Goal: Navigation & Orientation: Find specific page/section

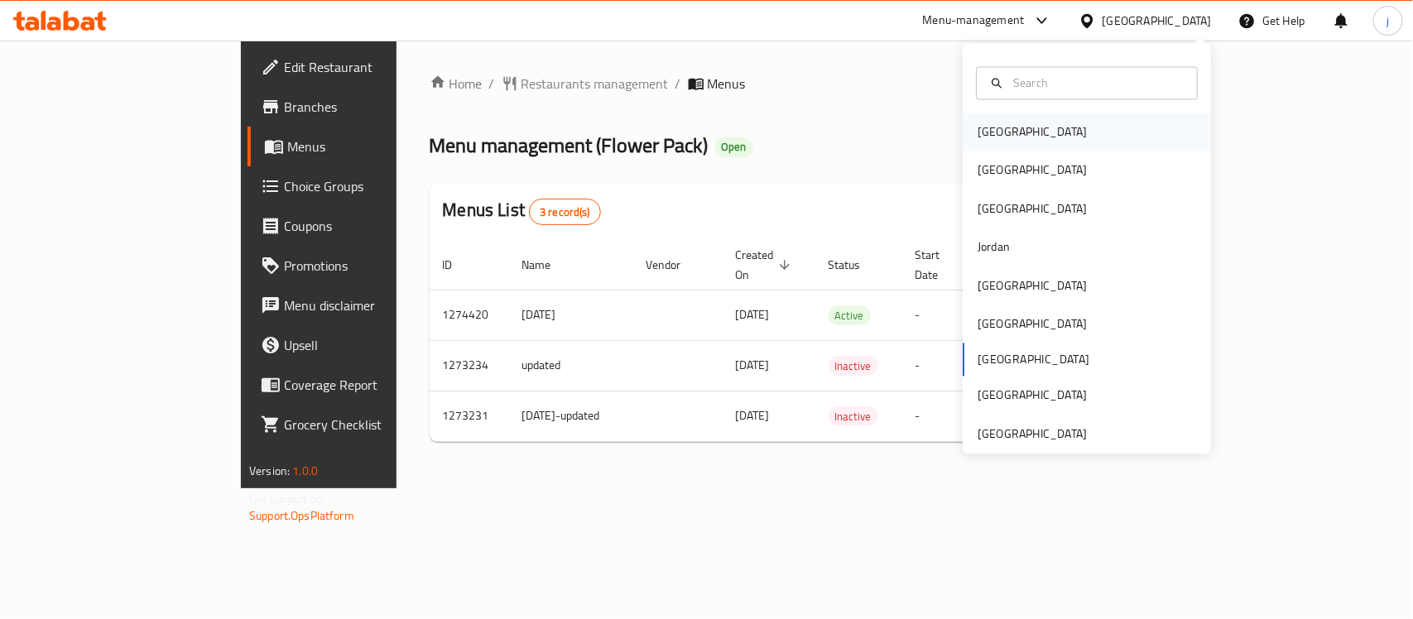
click at [1004, 133] on div "[GEOGRAPHIC_DATA]" at bounding box center [1032, 132] width 136 height 38
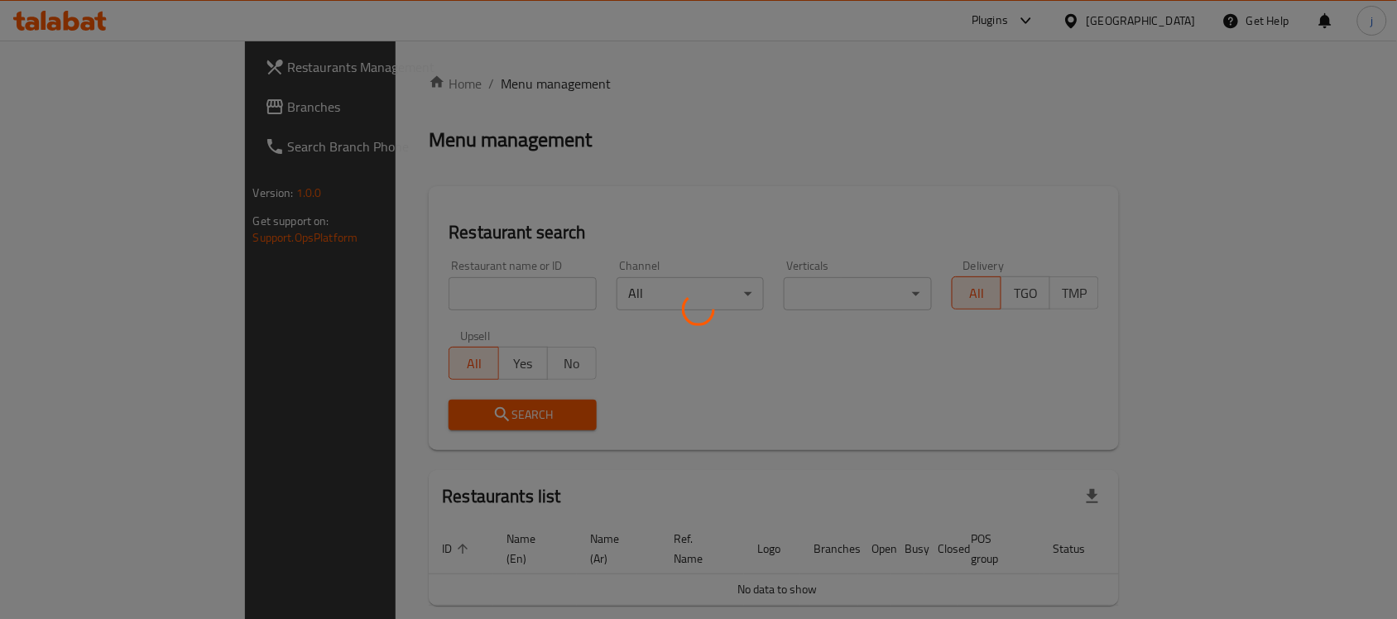
click at [108, 108] on div at bounding box center [698, 309] width 1397 height 619
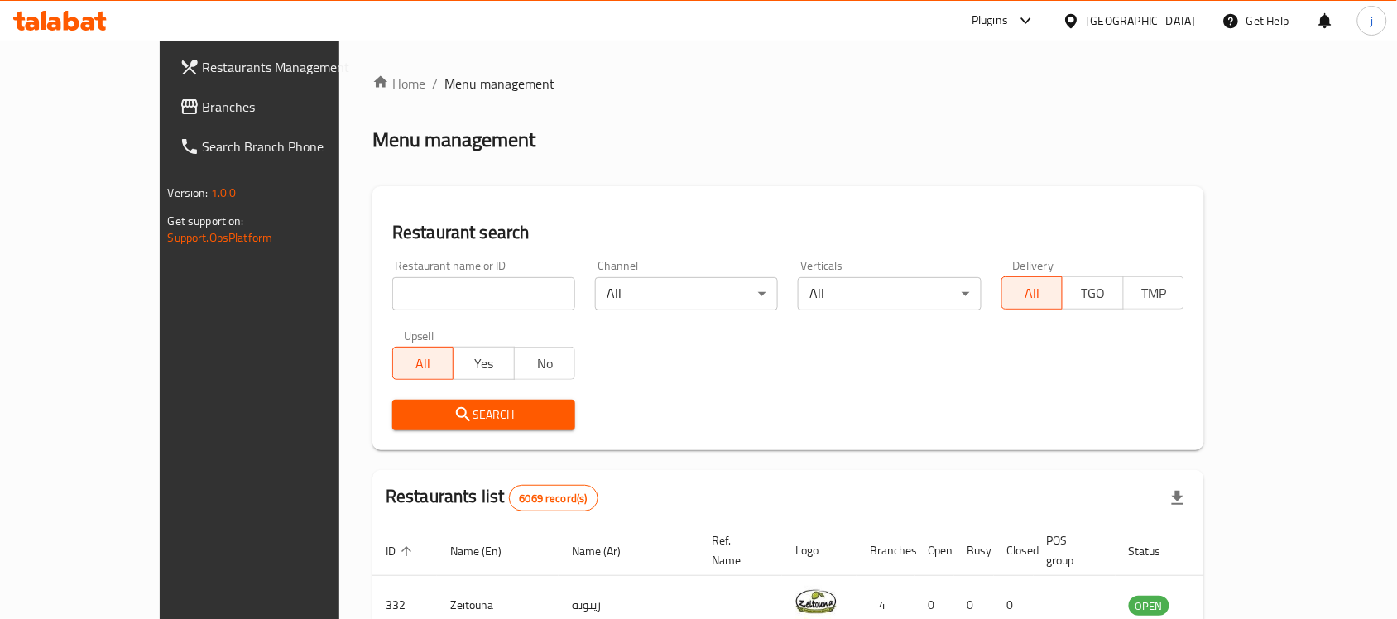
click at [203, 108] on span "Branches" at bounding box center [291, 107] width 177 height 20
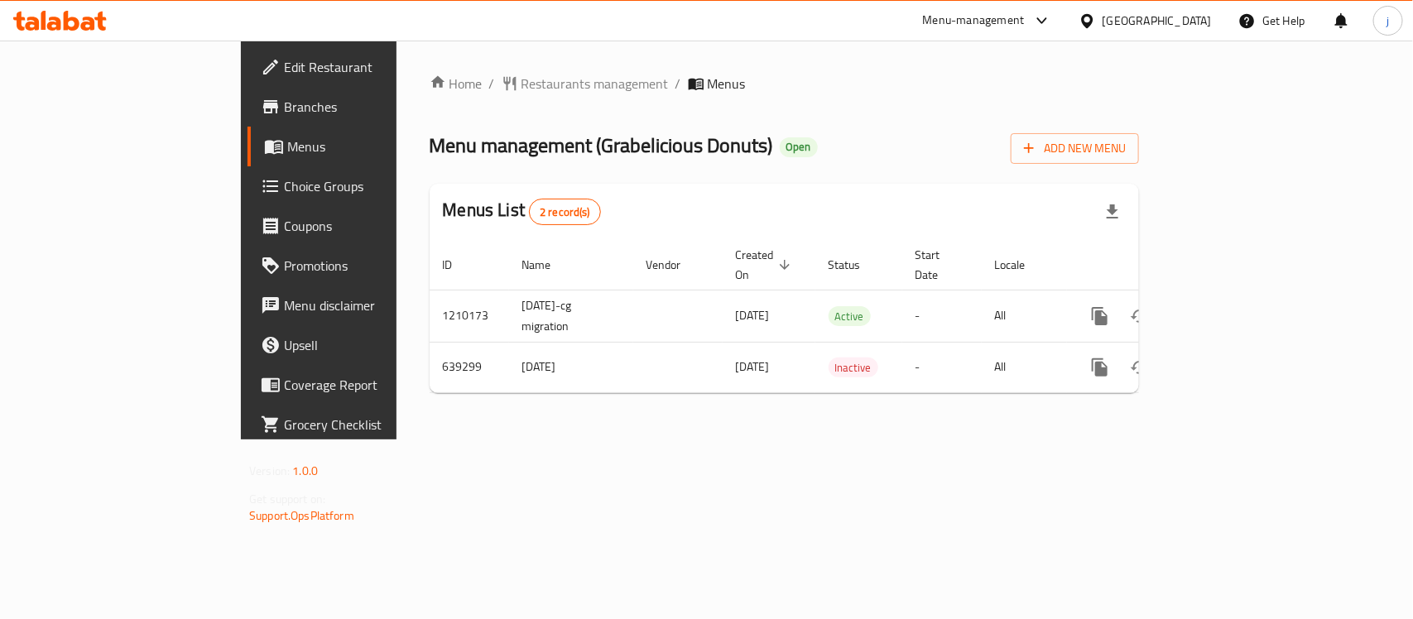
click at [1093, 18] on icon at bounding box center [1087, 20] width 12 height 14
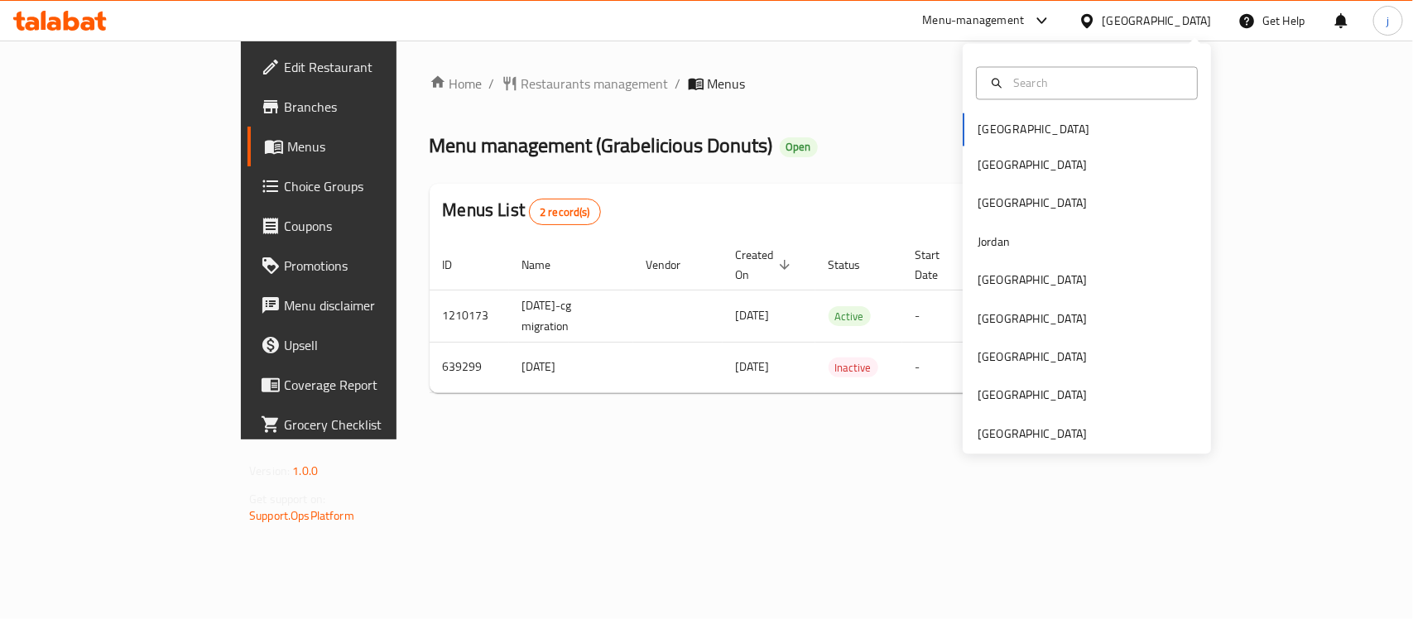
click at [655, 102] on div "Home / Restaurants management / Menus Menu management ( Grabelicious Donuts ) O…" at bounding box center [784, 240] width 709 height 333
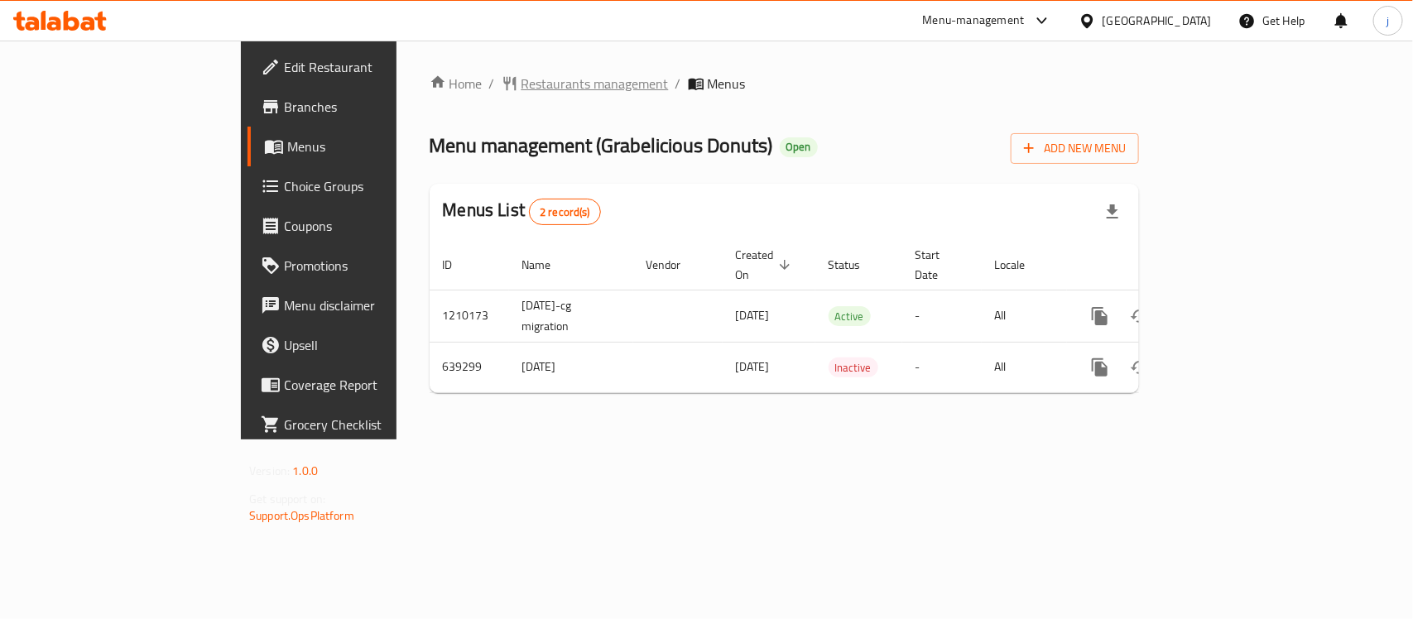
click at [521, 89] on span "Restaurants management" at bounding box center [594, 84] width 147 height 20
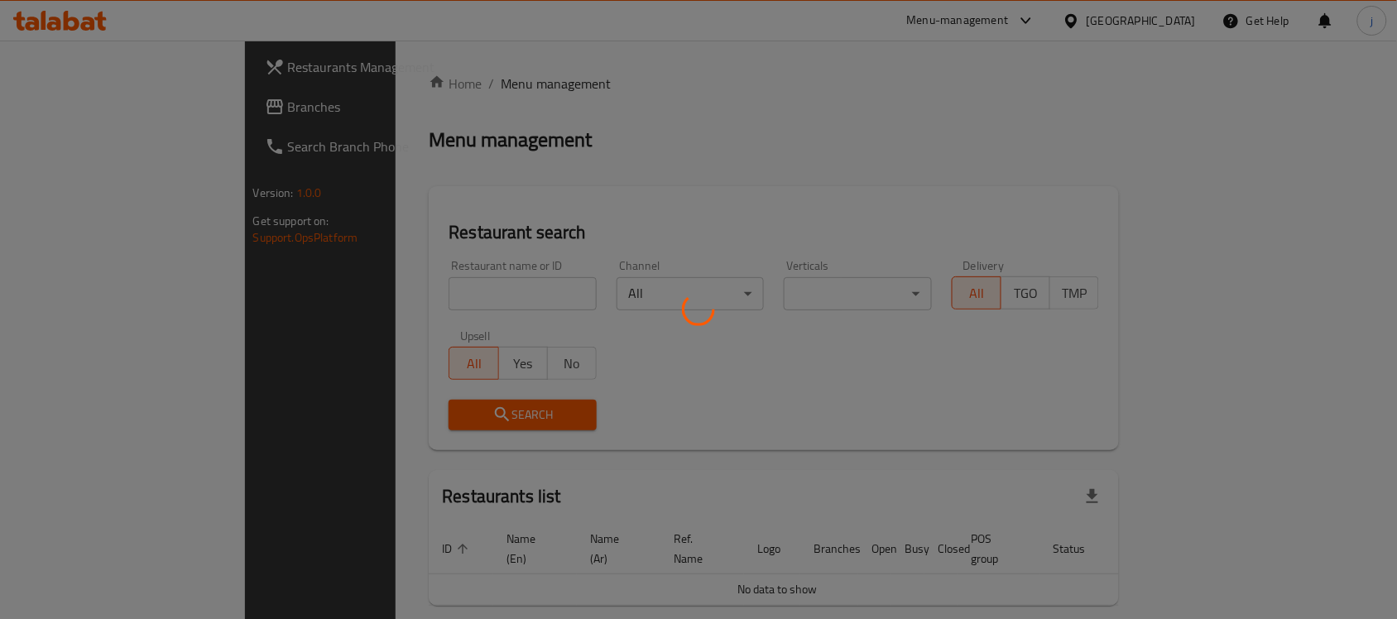
click at [122, 116] on div at bounding box center [698, 309] width 1397 height 619
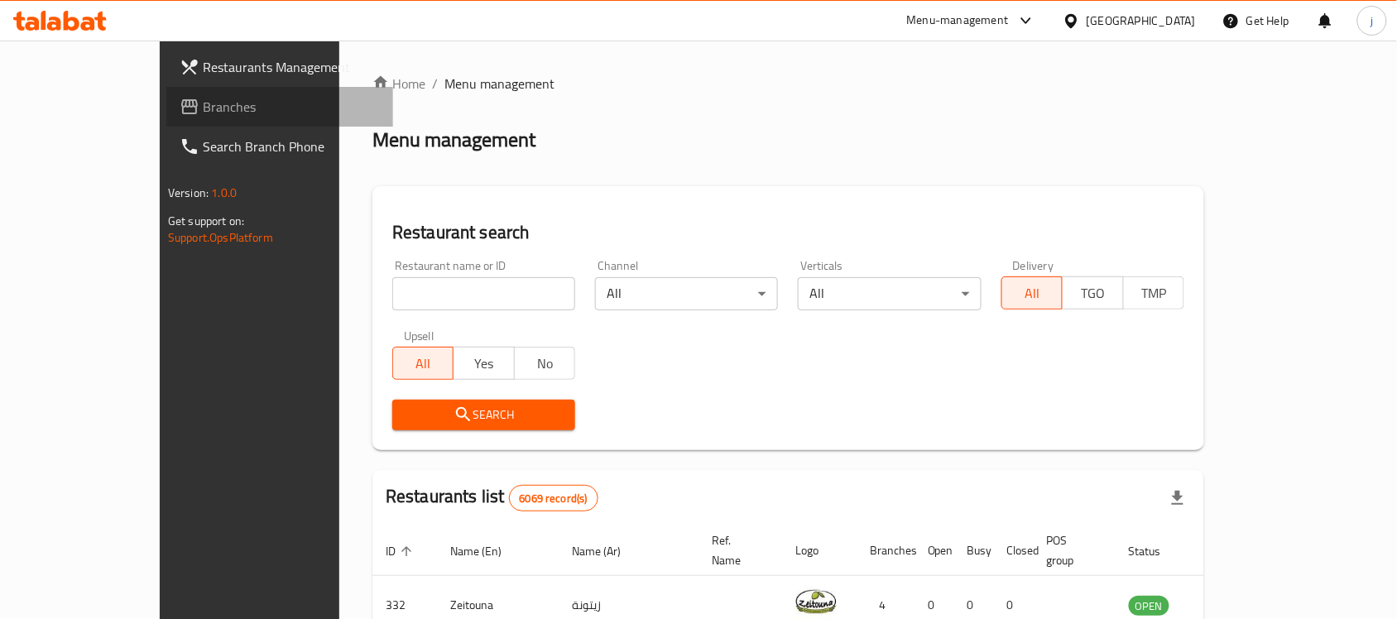
click at [203, 110] on span "Branches" at bounding box center [291, 107] width 177 height 20
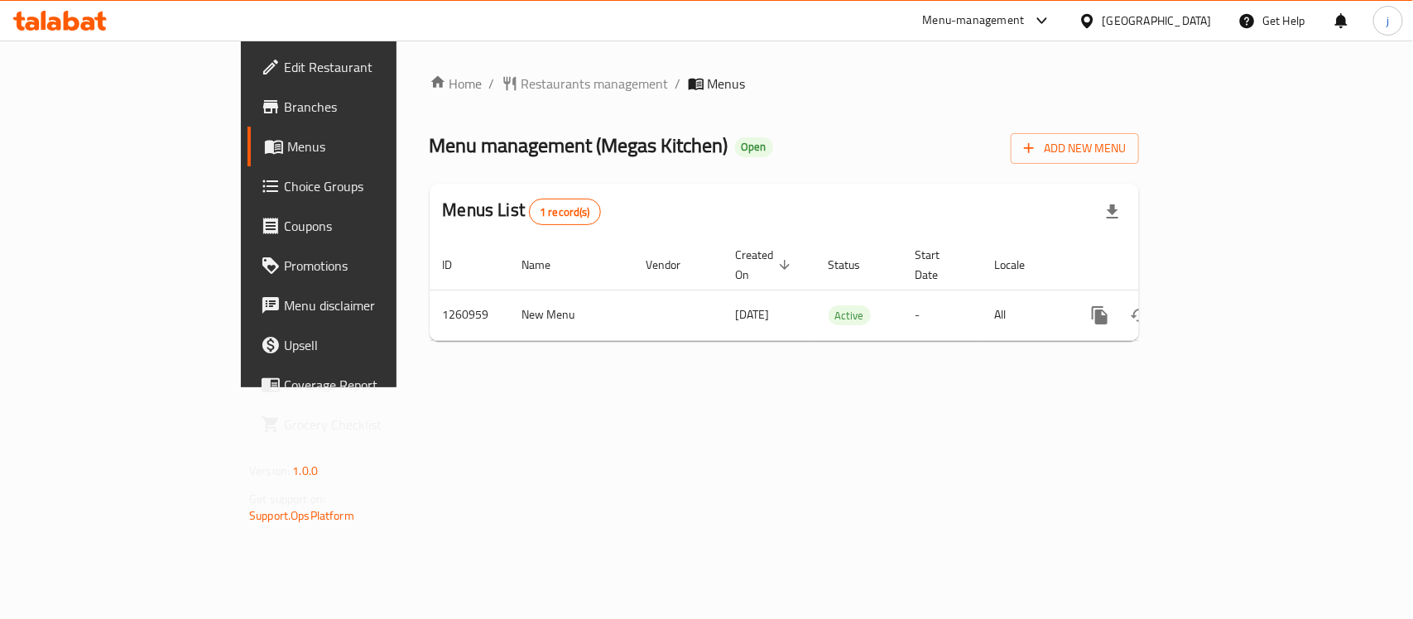
click at [818, 387] on div "Home / Restaurants management / Menus Menu management ( Megas Kitchen ) Open Ad…" at bounding box center [784, 214] width 776 height 347
click at [1093, 26] on icon at bounding box center [1087, 20] width 12 height 14
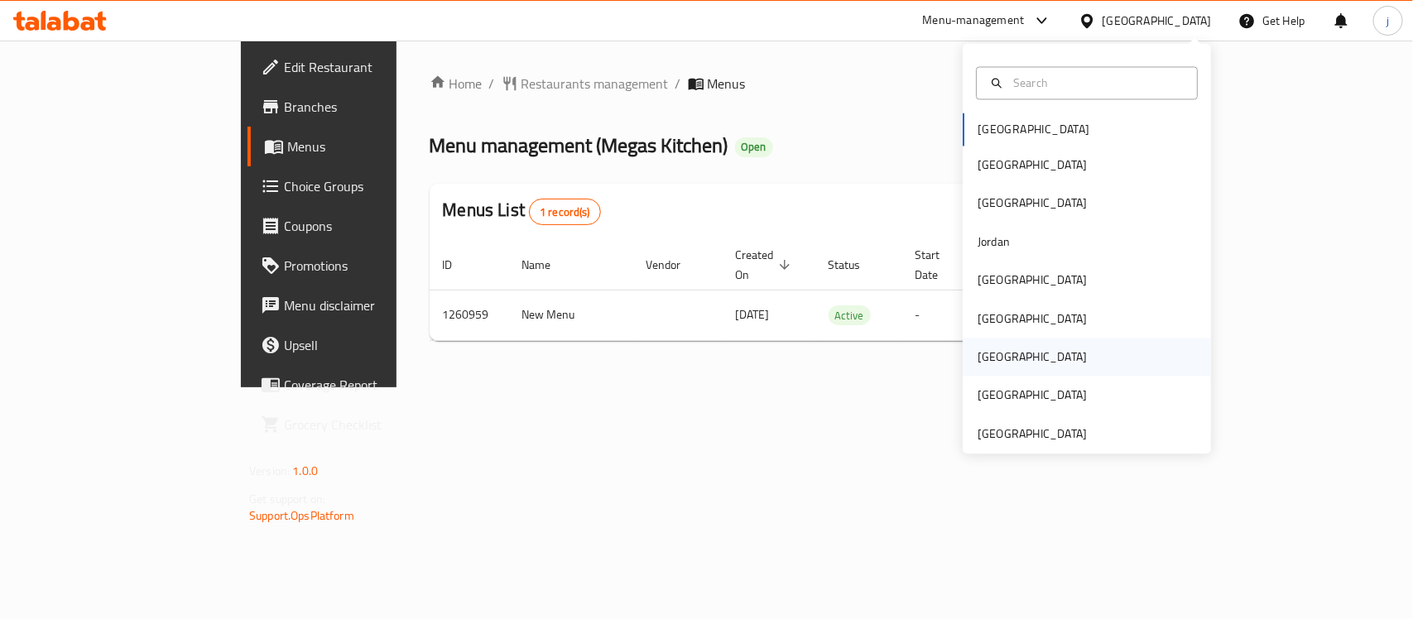
click at [1010, 348] on div "Qatar" at bounding box center [1087, 358] width 248 height 38
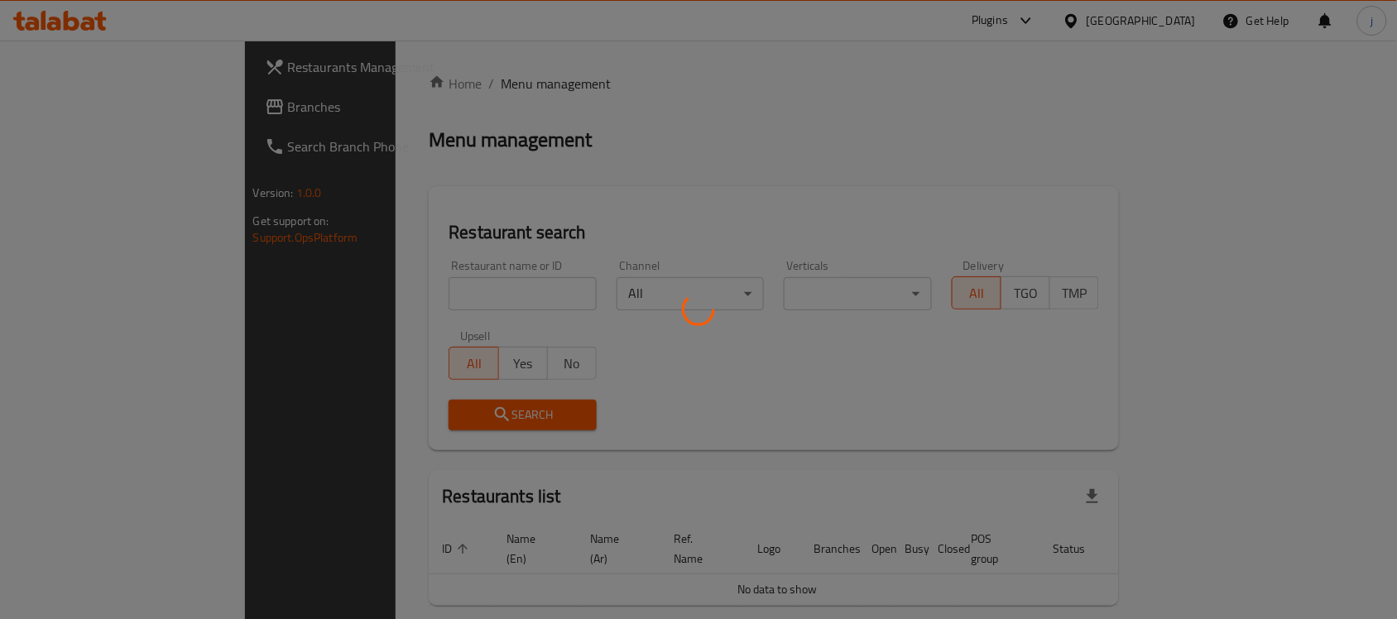
click at [56, 114] on div at bounding box center [698, 309] width 1397 height 619
click at [68, 108] on div at bounding box center [698, 309] width 1397 height 619
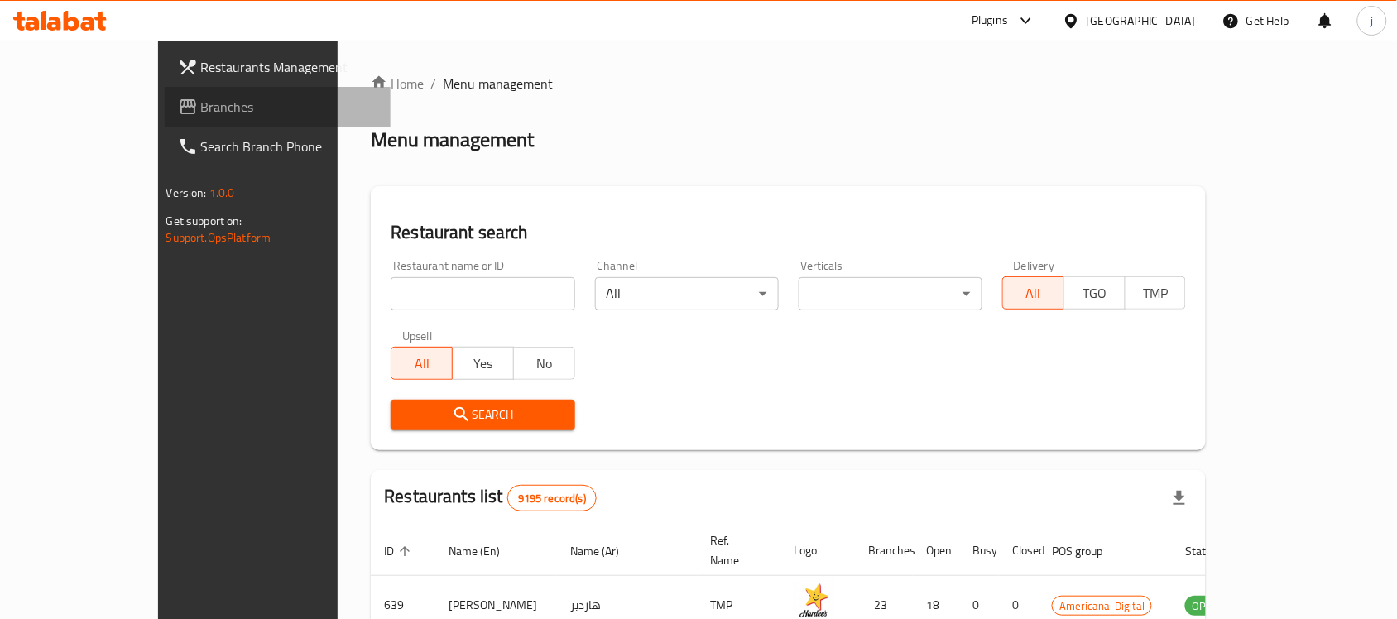
click at [201, 108] on span "Branches" at bounding box center [289, 107] width 177 height 20
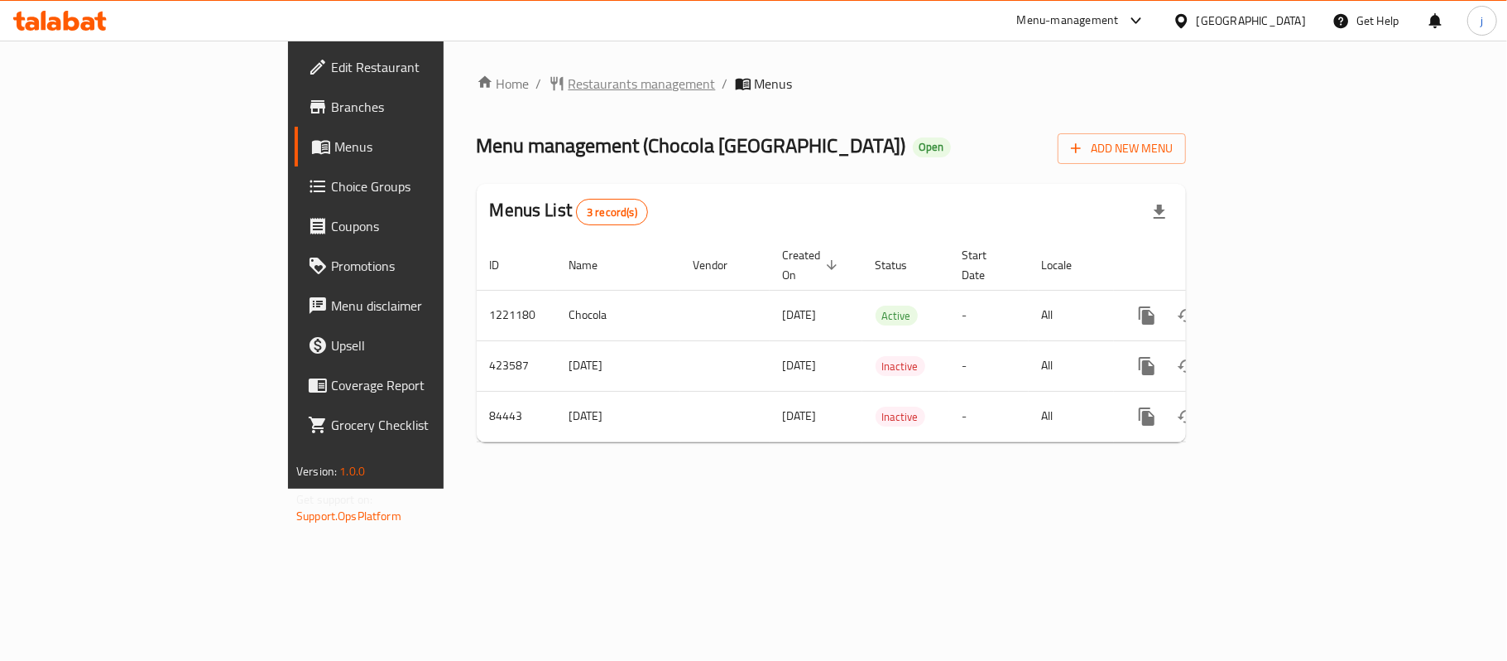
click at [569, 80] on span "Restaurants management" at bounding box center [642, 84] width 147 height 20
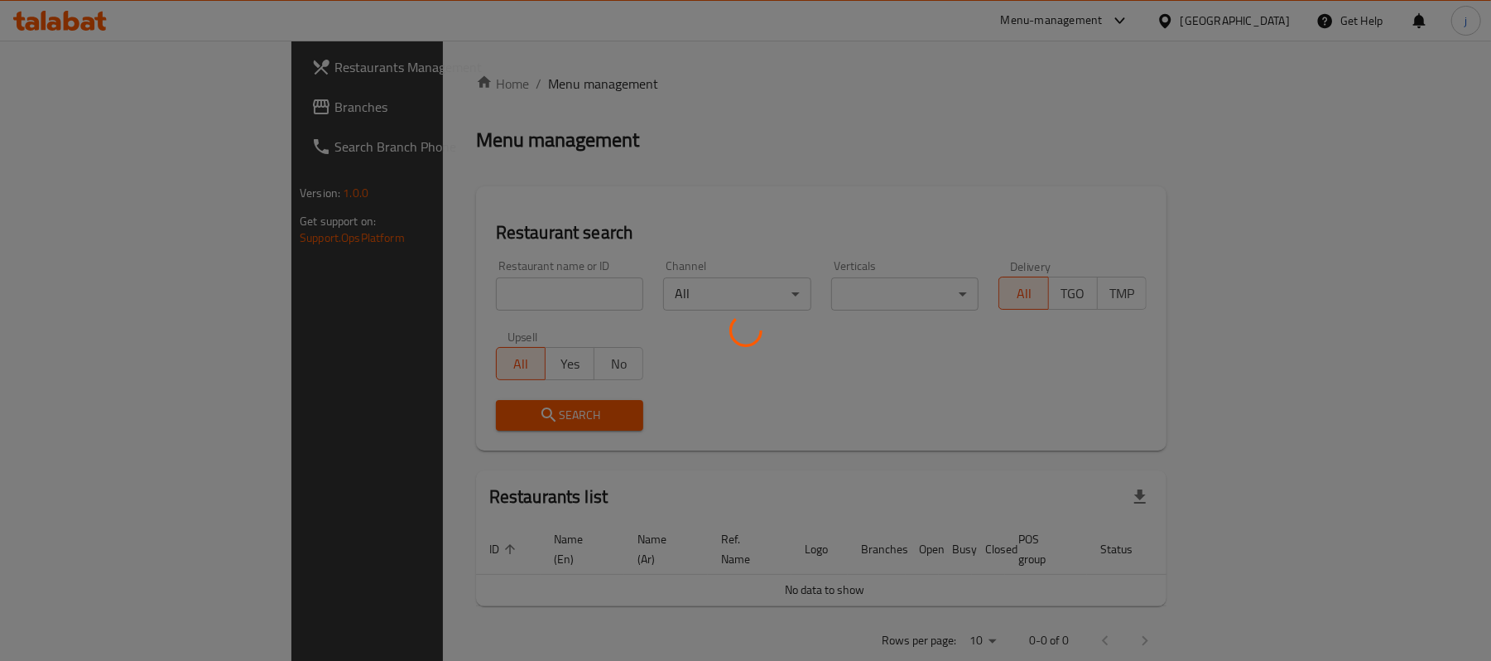
click at [94, 110] on div at bounding box center [745, 330] width 1491 height 661
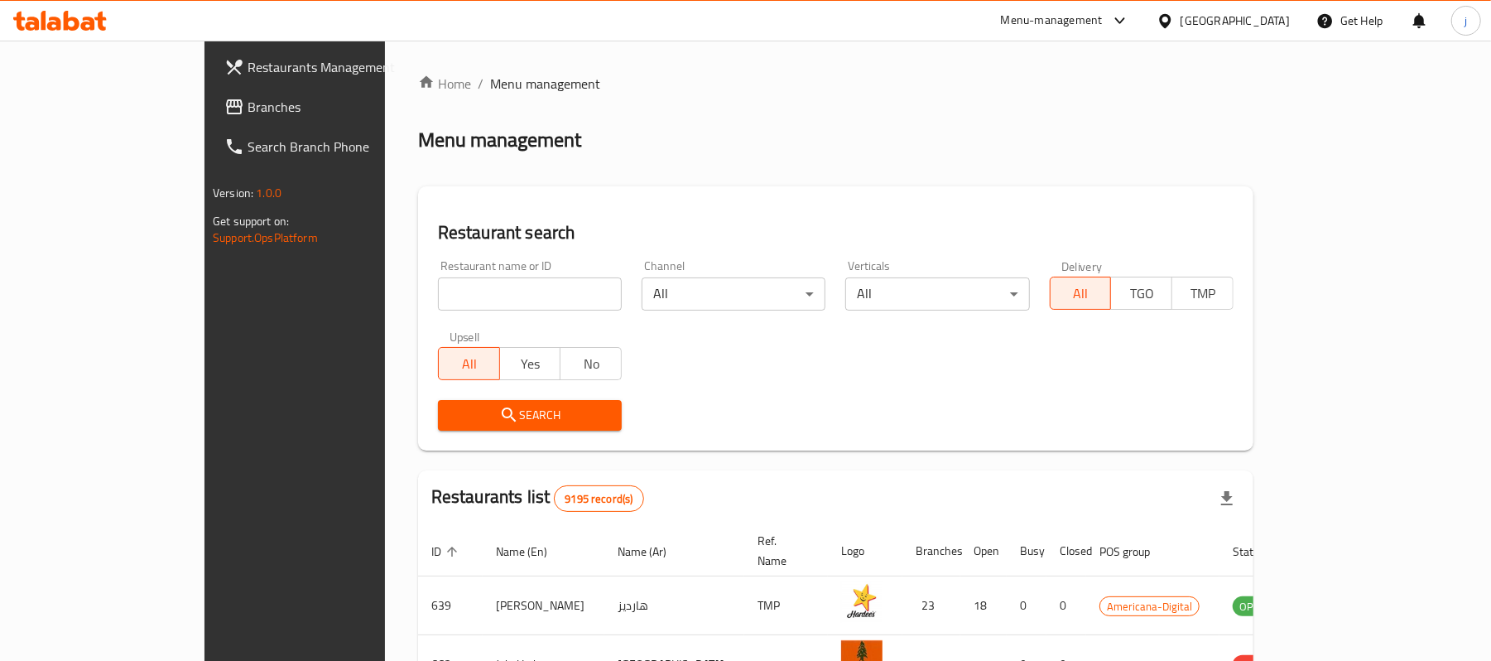
click at [248, 110] on span "Branches" at bounding box center [344, 107] width 193 height 20
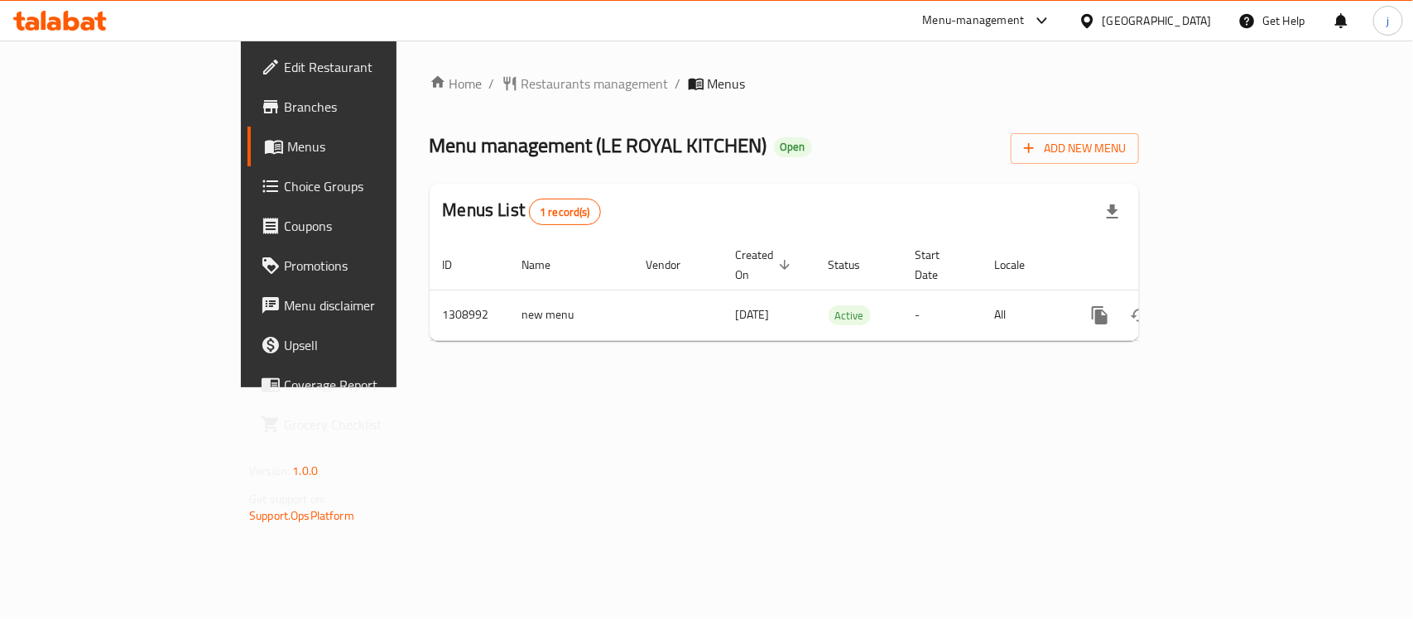
click at [1096, 19] on icon at bounding box center [1087, 20] width 17 height 17
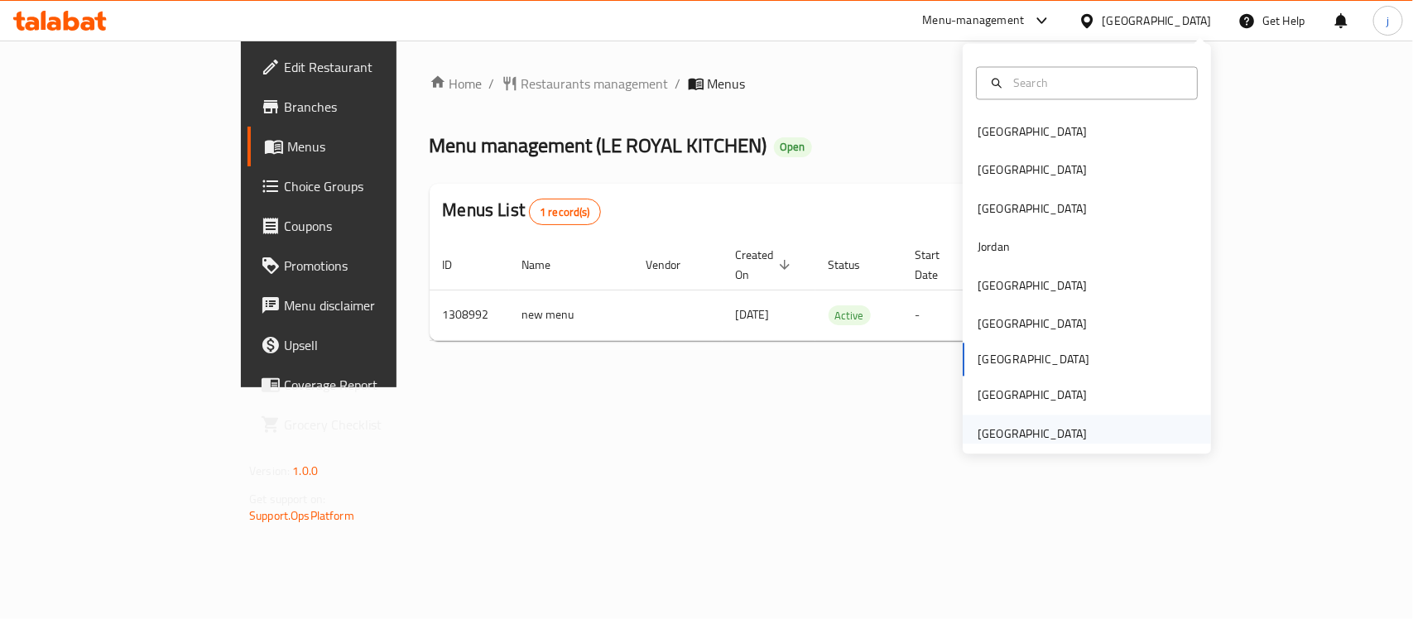
click at [1012, 426] on div "[GEOGRAPHIC_DATA]" at bounding box center [1032, 434] width 109 height 18
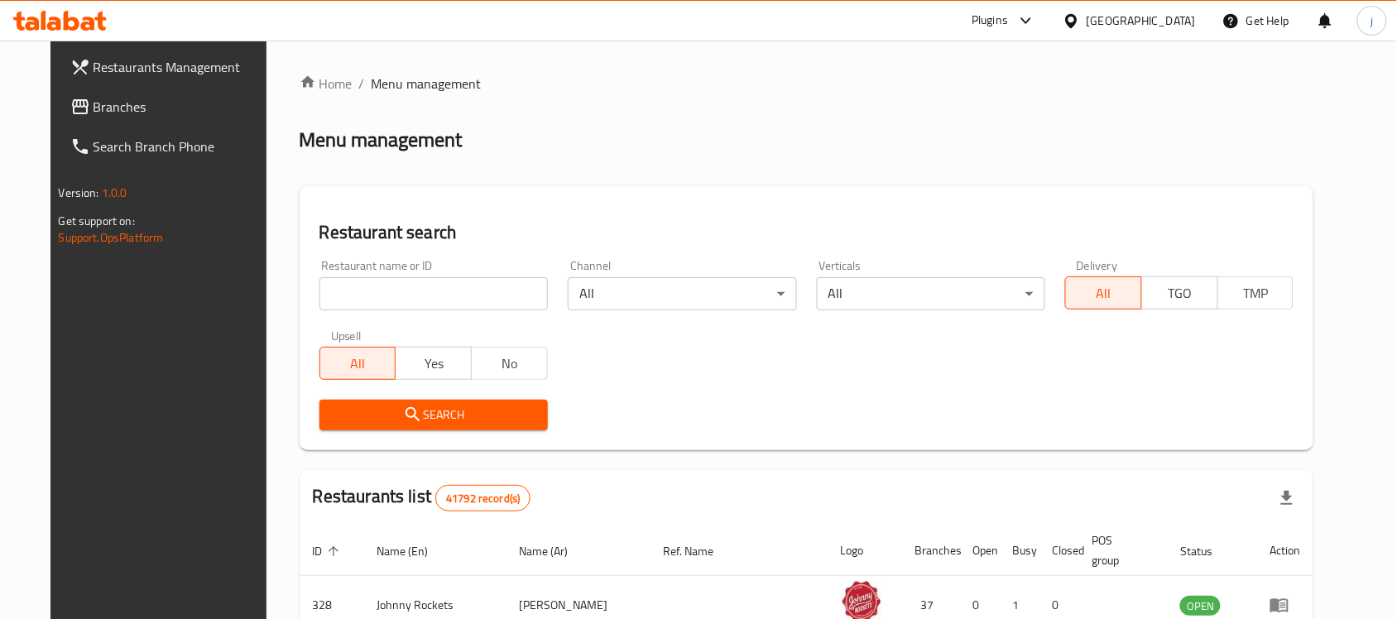
click at [109, 106] on span "Branches" at bounding box center [182, 107] width 177 height 20
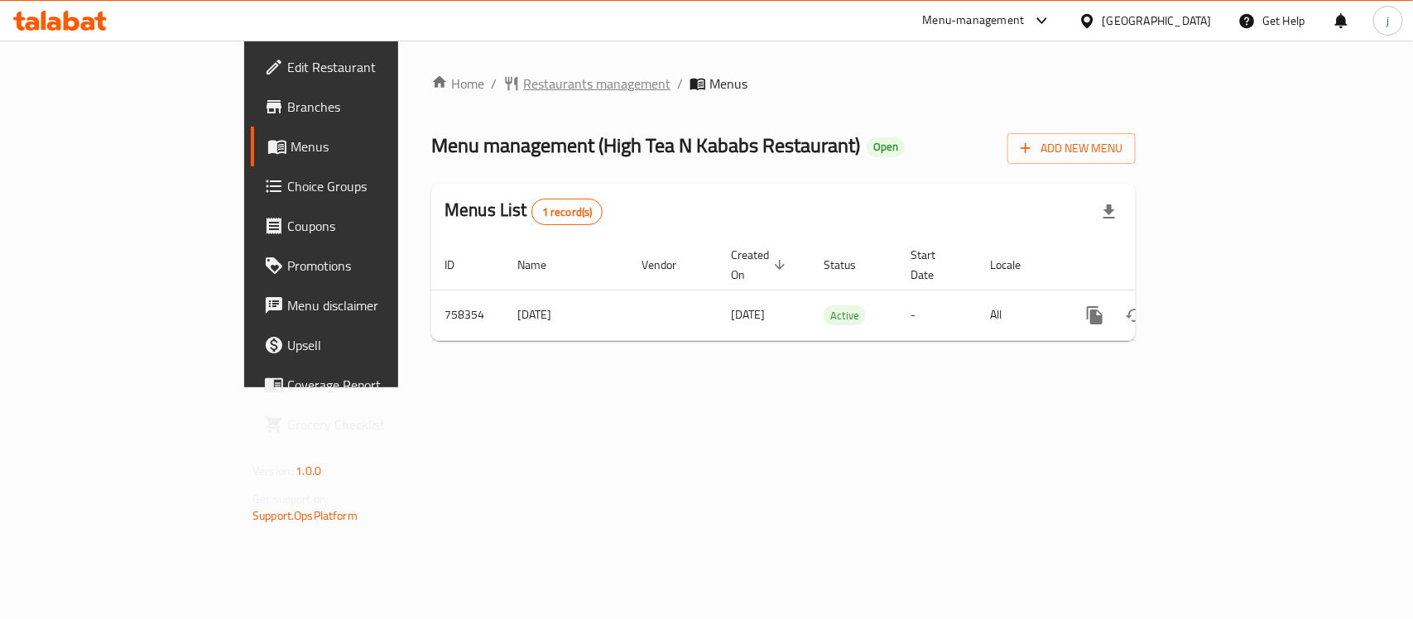
click at [523, 88] on span "Restaurants management" at bounding box center [596, 84] width 147 height 20
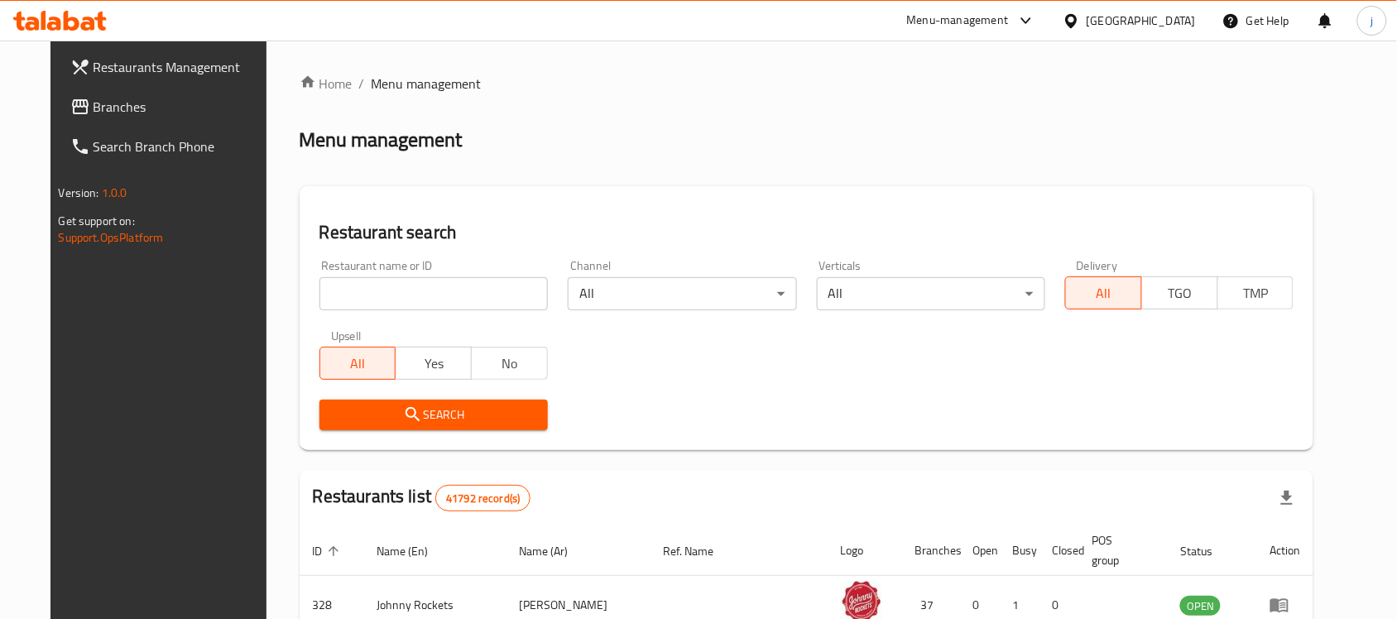
click at [103, 114] on span "Branches" at bounding box center [182, 107] width 177 height 20
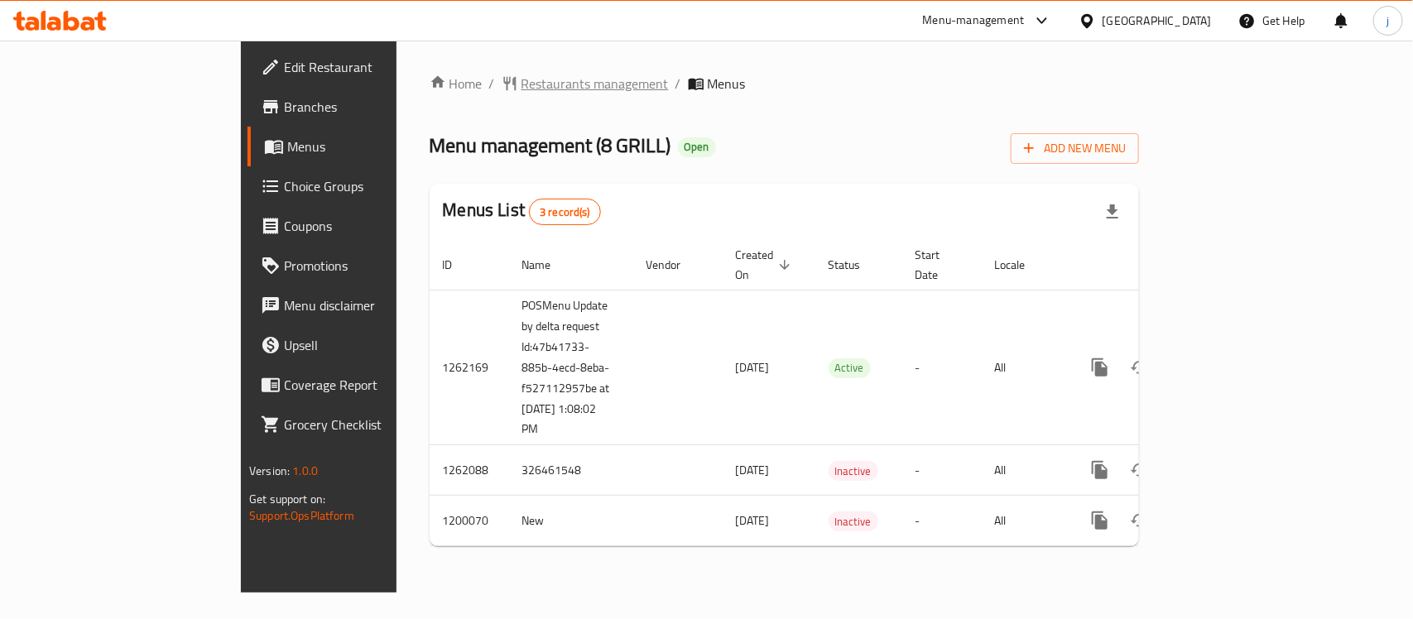
click at [521, 74] on span "Restaurants management" at bounding box center [594, 84] width 147 height 20
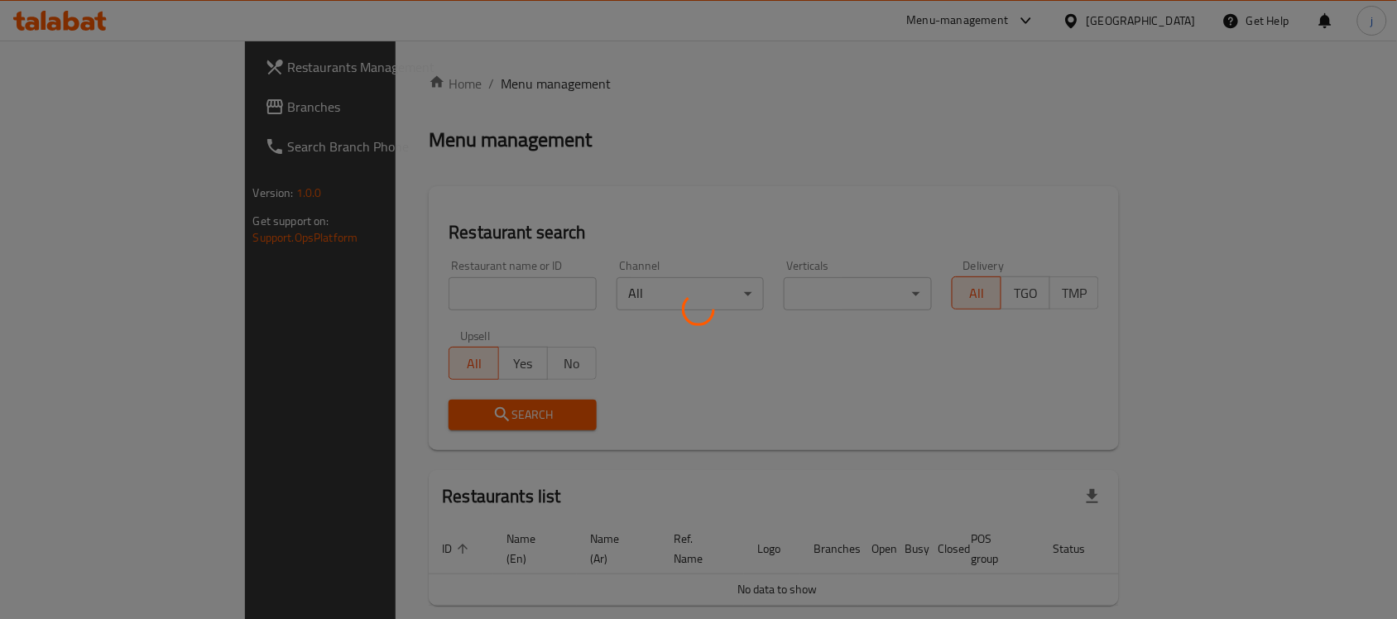
click at [408, 306] on div at bounding box center [698, 309] width 1397 height 619
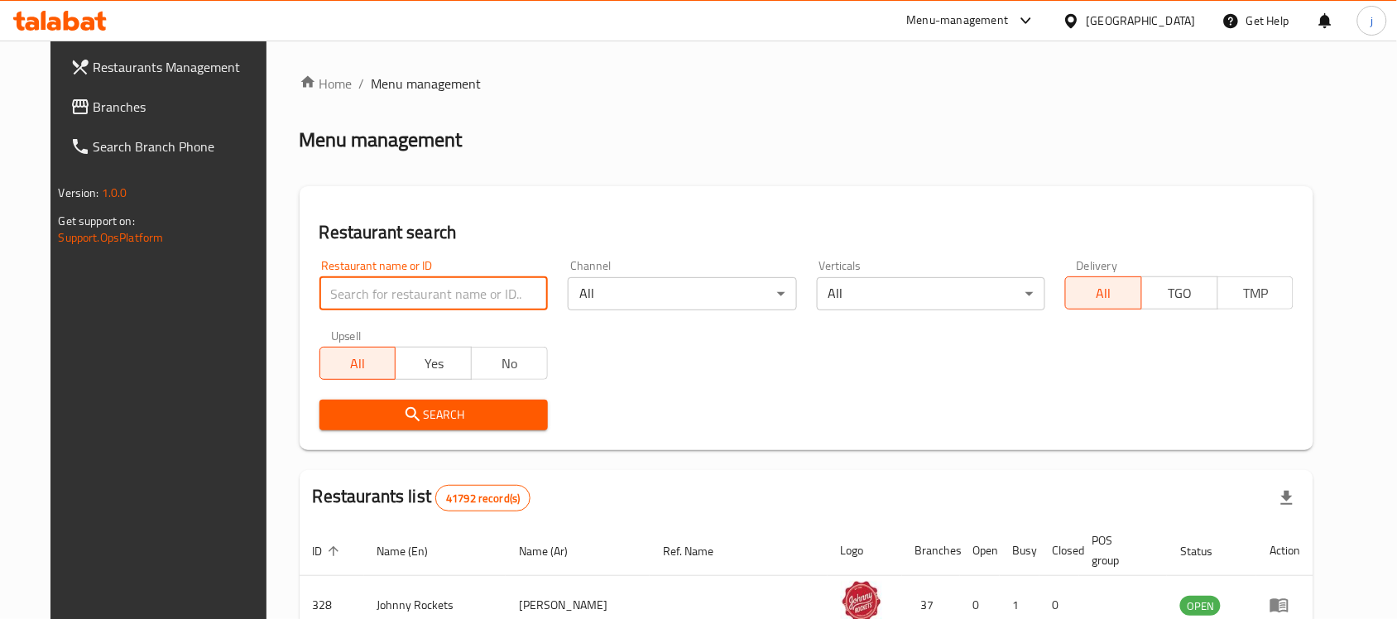
click at [411, 298] on input "search" at bounding box center [434, 293] width 228 height 33
paste input "668583"
type input "668583"
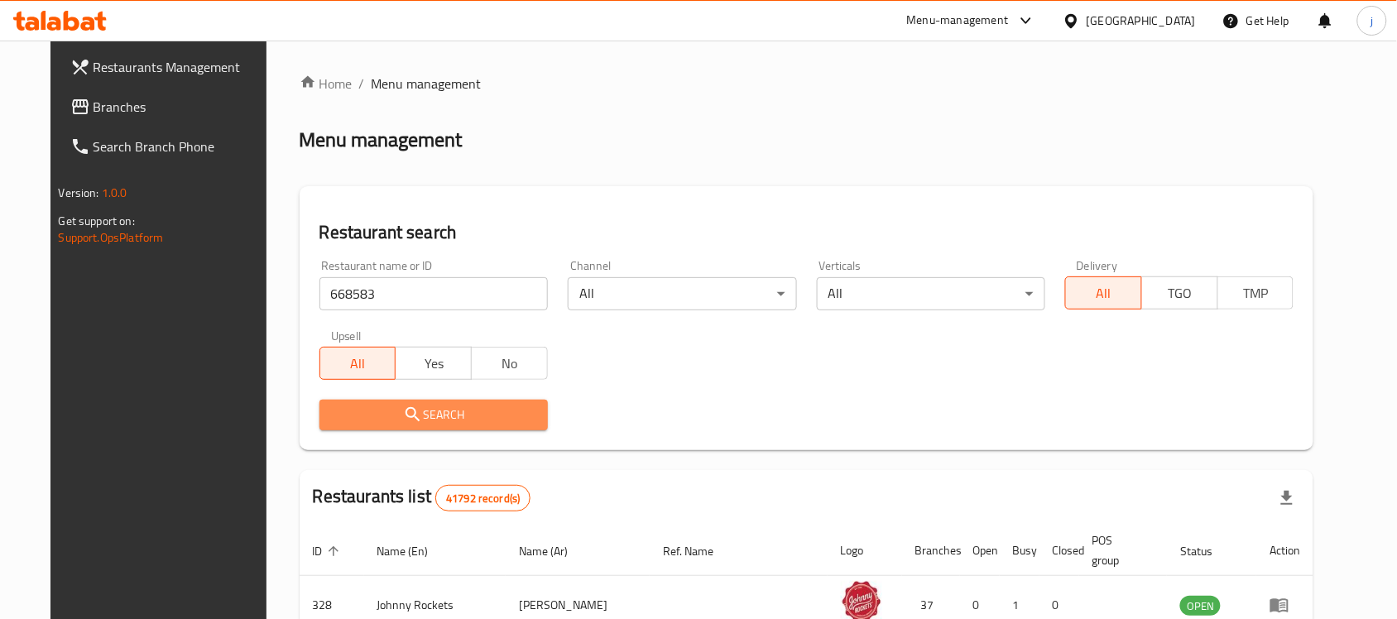
click at [403, 405] on icon "submit" at bounding box center [413, 415] width 20 height 20
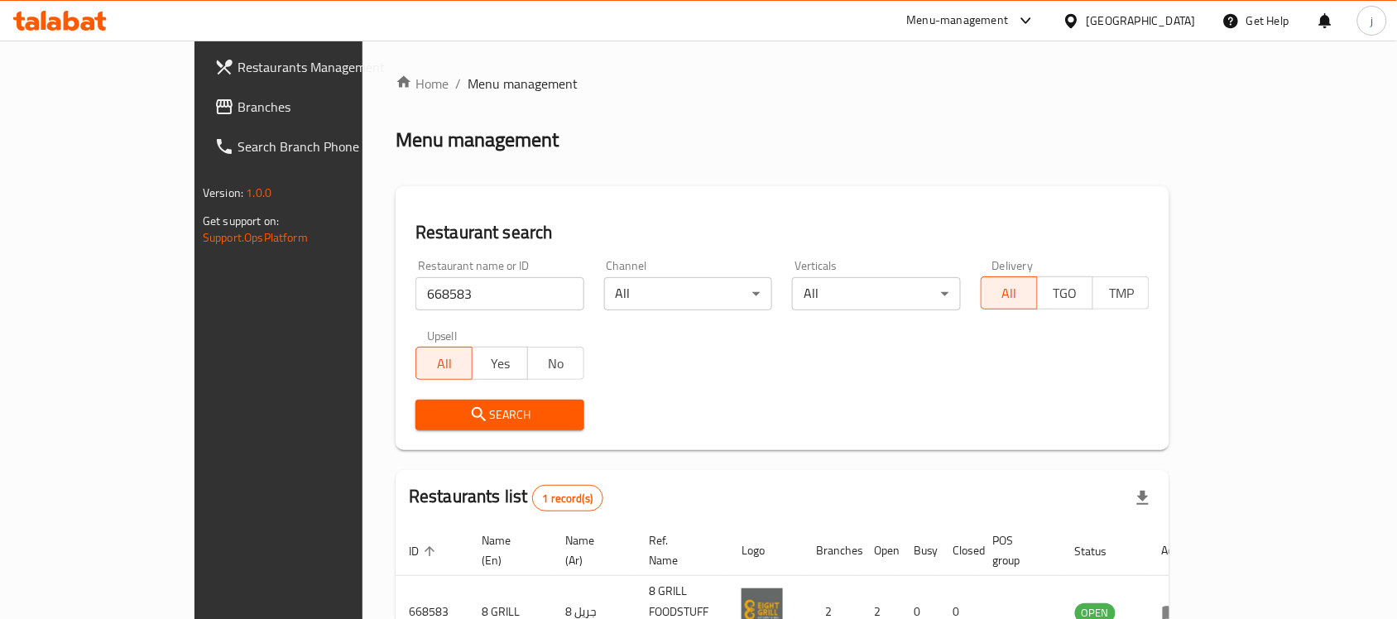
scroll to position [87, 0]
